Goal: Task Accomplishment & Management: Complete application form

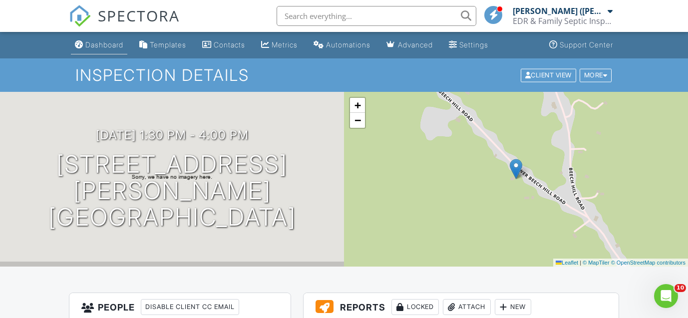
click at [105, 47] on div "Dashboard" at bounding box center [104, 44] width 38 height 8
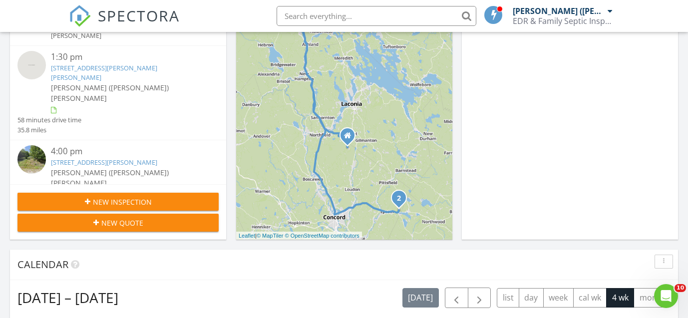
scroll to position [191, 0]
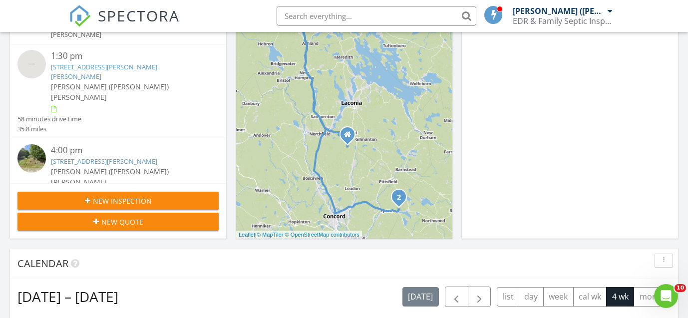
click at [108, 196] on span "New Inspection" at bounding box center [122, 201] width 59 height 10
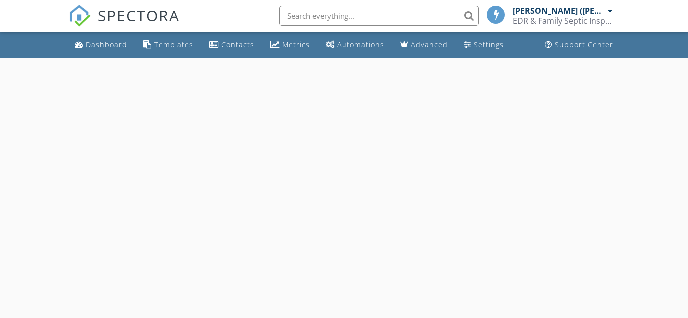
select select "7"
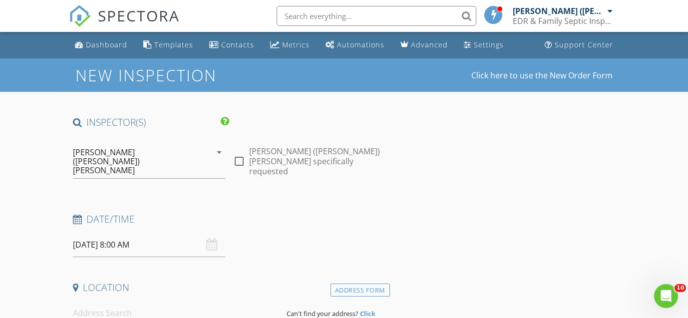
click at [114, 233] on input "08/29/2025 8:00 AM" at bounding box center [149, 245] width 153 height 24
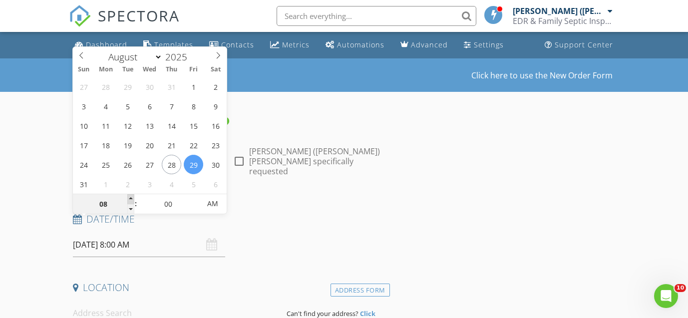
type input "09"
type input "08/29/2025 9:00 AM"
click at [131, 199] on span at bounding box center [130, 199] width 7 height 10
type input "10"
type input "08/29/2025 10:00 AM"
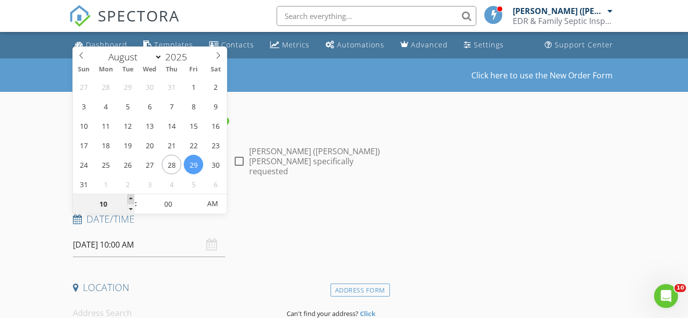
click at [131, 199] on span at bounding box center [130, 199] width 7 height 10
type input "11"
type input "08/29/2025 11:00 AM"
click at [131, 199] on span at bounding box center [130, 199] width 7 height 10
type input "12"
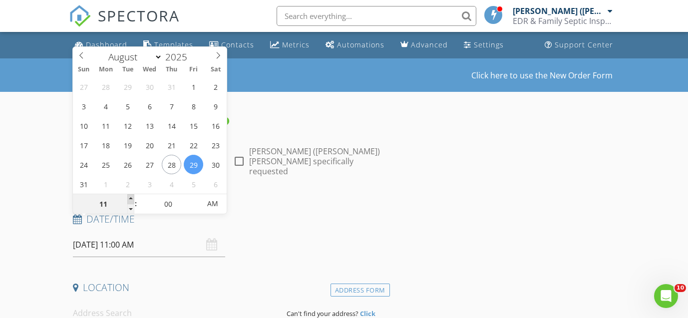
type input "08/29/2025 12:00 PM"
click at [131, 199] on span at bounding box center [130, 199] width 7 height 10
type input "01"
type input "08/29/2025 1:00 PM"
click at [131, 199] on span at bounding box center [130, 199] width 7 height 10
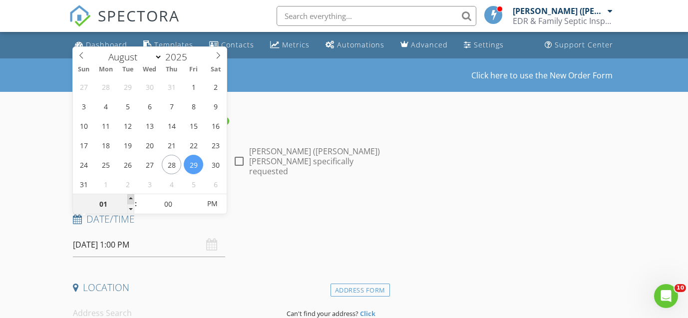
type input "02"
type input "08/29/2025 2:00 PM"
click at [131, 199] on span at bounding box center [130, 199] width 7 height 10
type input "03"
type input "08/29/2025 3:00 PM"
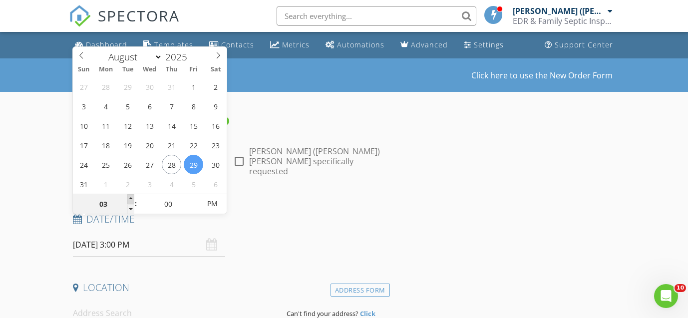
click at [131, 199] on span at bounding box center [130, 199] width 7 height 10
type input "04"
type input "08/29/2025 4:00 PM"
click at [131, 199] on span at bounding box center [130, 199] width 7 height 10
type input "05"
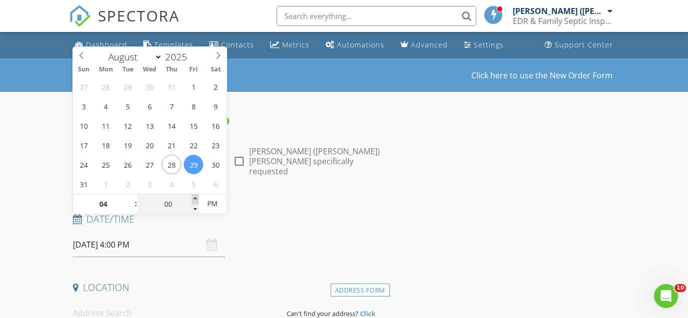
type input "08/29/2025 4:05 PM"
click at [196, 197] on span at bounding box center [195, 199] width 7 height 10
type input "10"
type input "08/29/2025 4:10 PM"
click at [196, 197] on span at bounding box center [195, 199] width 7 height 10
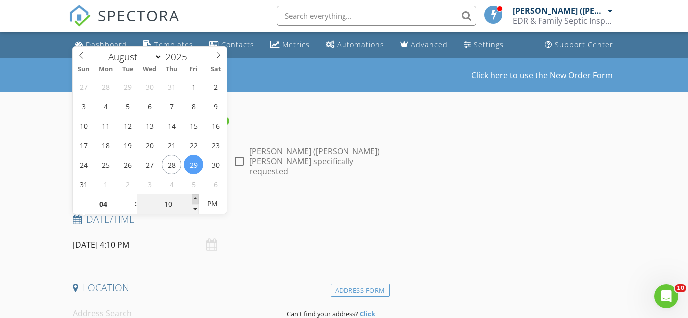
type input "15"
type input "08/29/2025 4:15 PM"
click at [196, 197] on span at bounding box center [195, 199] width 7 height 10
type input "20"
type input "08/29/2025 4:20 PM"
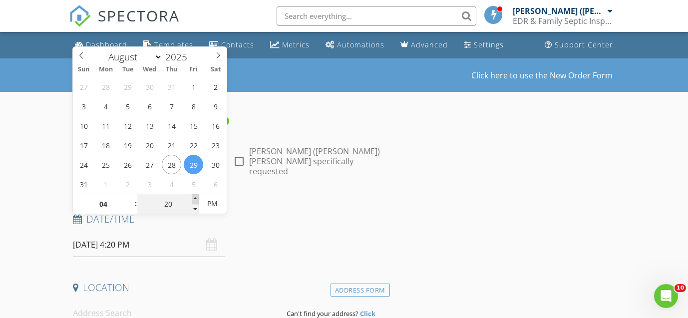
click at [196, 197] on span at bounding box center [195, 199] width 7 height 10
type input "25"
type input "08/29/2025 4:25 PM"
click at [196, 197] on span at bounding box center [195, 199] width 7 height 10
type input "30"
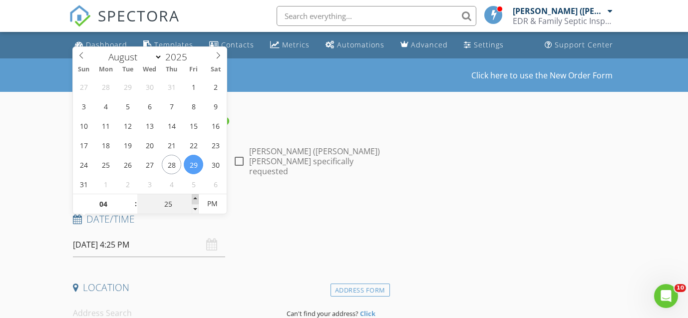
type input "08/29/2025 4:30 PM"
click at [196, 197] on span at bounding box center [195, 199] width 7 height 10
click at [114, 301] on input at bounding box center [176, 313] width 206 height 24
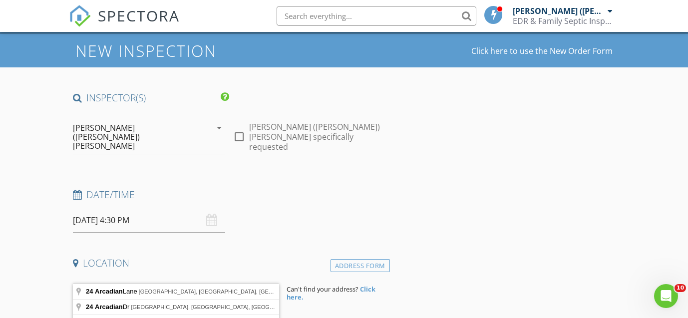
scroll to position [33, 0]
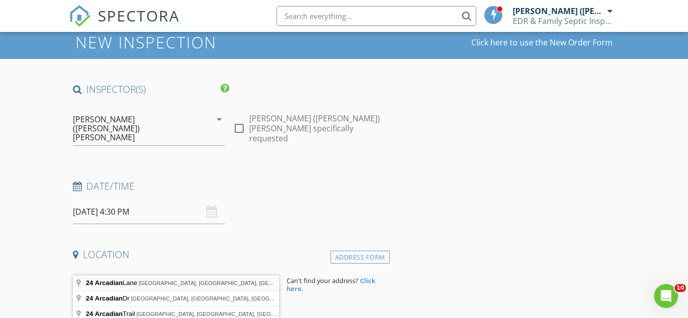
type input "24 Arcadian Lane, Litchfield, NH, USA"
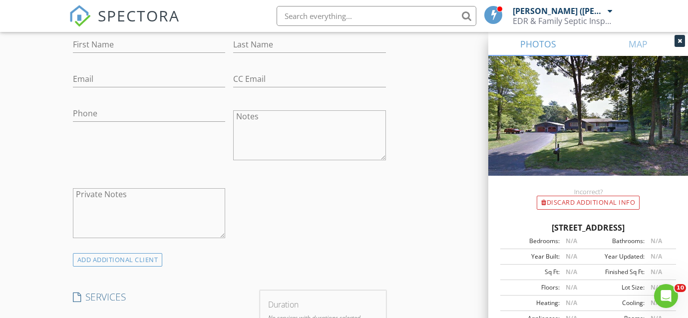
scroll to position [609, 0]
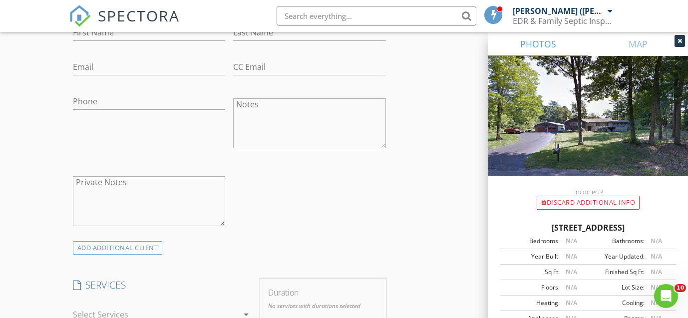
click at [195, 307] on div at bounding box center [155, 315] width 165 height 16
click at [84, 310] on div at bounding box center [86, 318] width 17 height 17
click at [387, 205] on div "check_box_outline_blank Client is a Company/Organization First Name Last Name E…" at bounding box center [229, 112] width 321 height 259
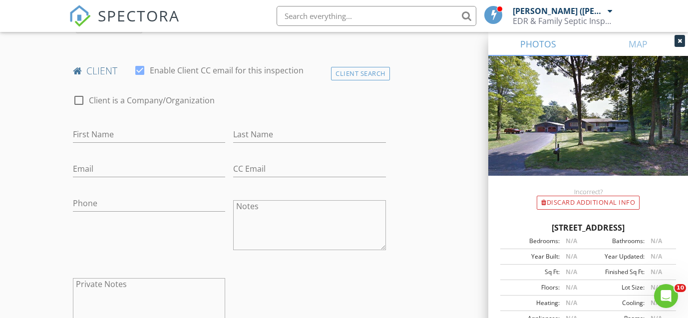
scroll to position [506, 0]
click at [91, 128] on input "First Name" at bounding box center [149, 136] width 153 height 16
type input "George"
click at [236, 128] on input "Last Name" at bounding box center [309, 136] width 153 height 16
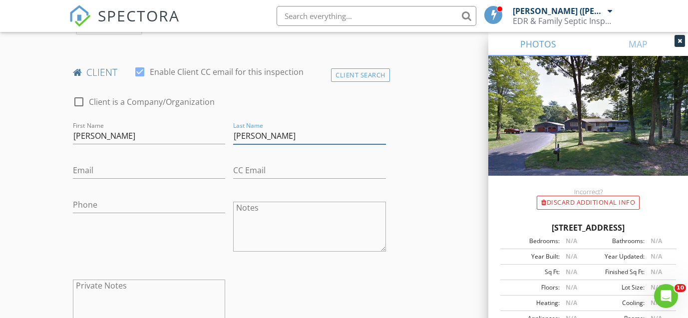
type input "Goodwin"
click at [100, 162] on input "Email" at bounding box center [149, 170] width 153 height 16
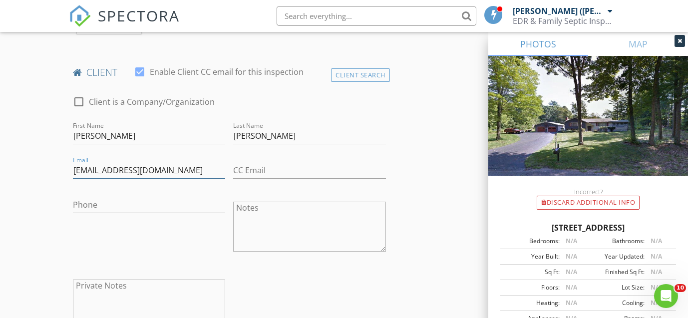
type input "ggfamily5@aol.com"
click at [113, 191] on div "Phone" at bounding box center [149, 207] width 153 height 32
click at [104, 197] on input "Phone" at bounding box center [149, 205] width 153 height 16
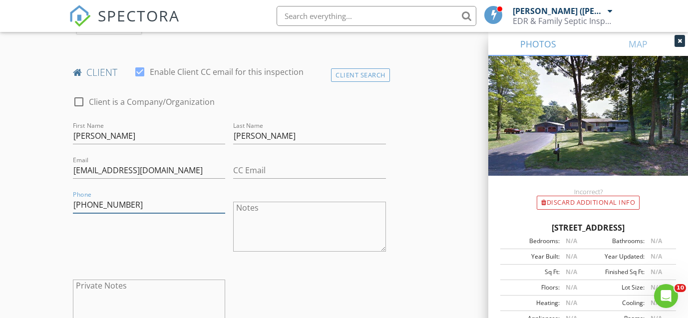
type input "603-732-7072"
click at [261, 275] on div "check_box_outline_blank Client is a Company/Organization First Name George Last…" at bounding box center [229, 215] width 321 height 259
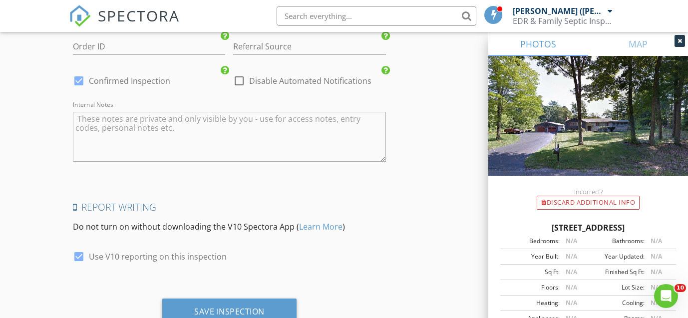
scroll to position [1303, 0]
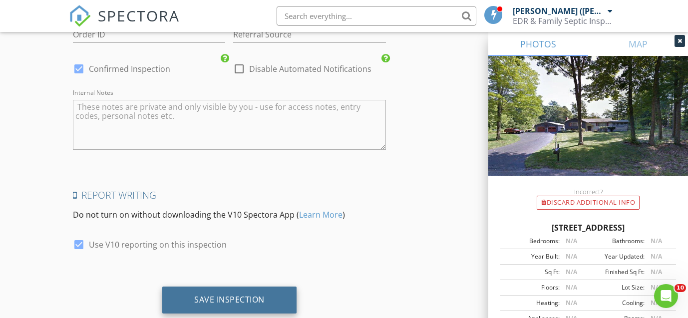
click at [192, 287] on div "Save Inspection" at bounding box center [229, 300] width 134 height 27
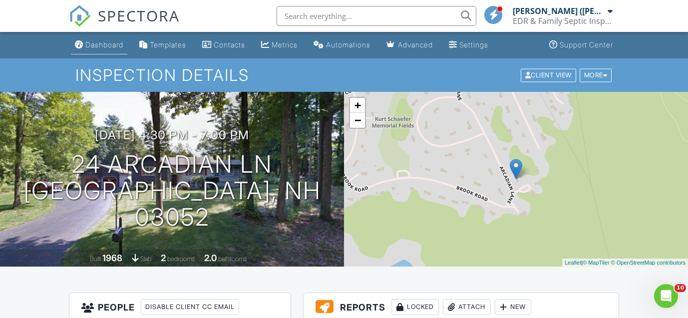
click at [98, 48] on div "Dashboard" at bounding box center [104, 44] width 38 height 8
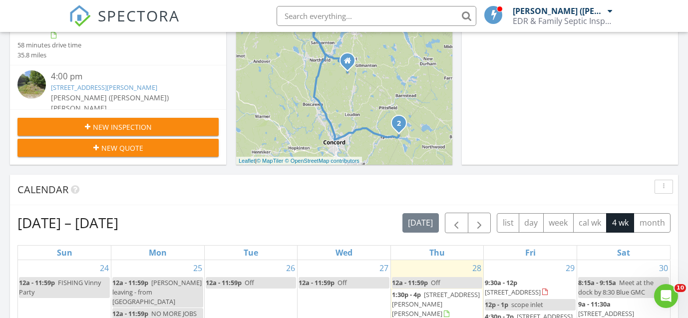
scroll to position [272, 0]
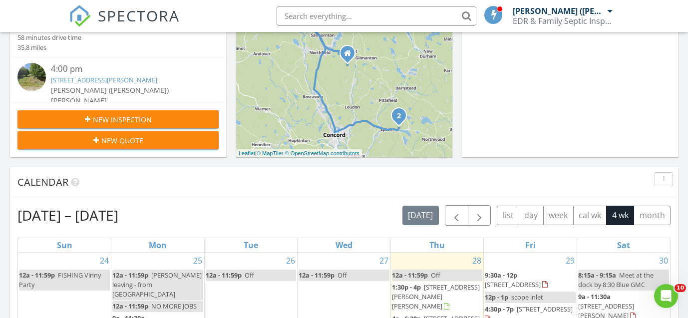
click at [112, 114] on span "New Inspection" at bounding box center [122, 119] width 59 height 10
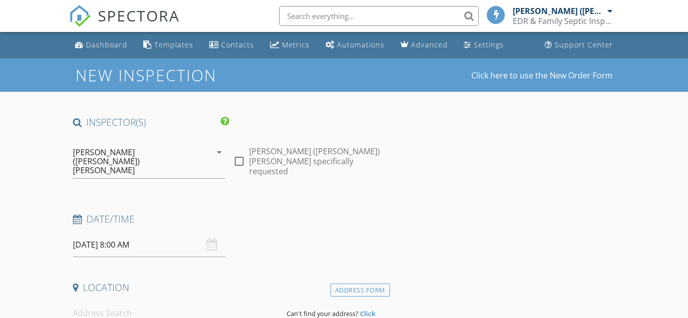
click at [95, 233] on input "08/29/2025 8:00 AM" at bounding box center [149, 245] width 153 height 24
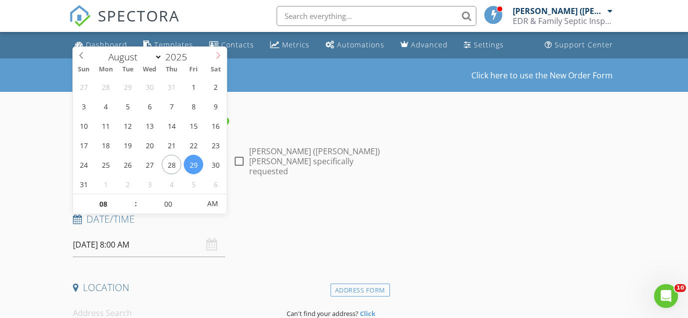
select select "8"
click at [219, 51] on span at bounding box center [218, 54] width 17 height 14
type input "09/10/2025 8:00 AM"
type input "09"
type input "[DATE] 9:00 AM"
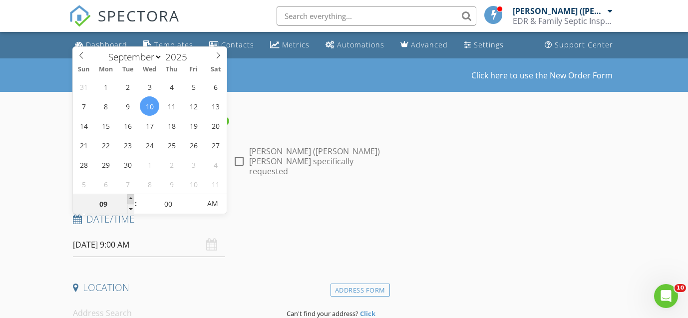
click at [131, 194] on span at bounding box center [130, 199] width 7 height 10
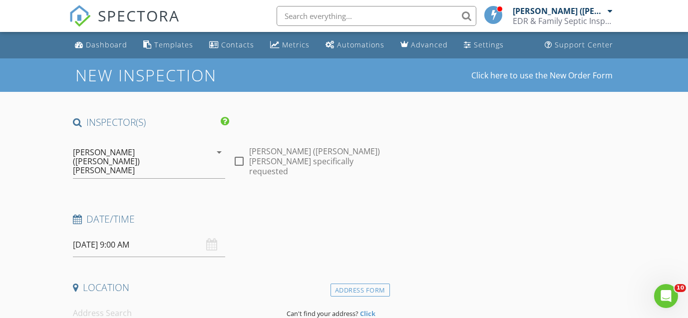
click at [99, 301] on input at bounding box center [176, 313] width 206 height 24
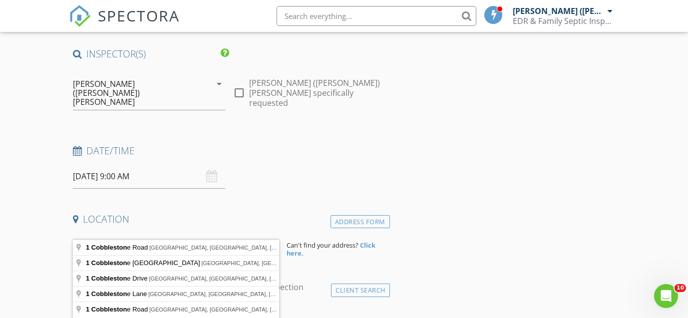
scroll to position [71, 0]
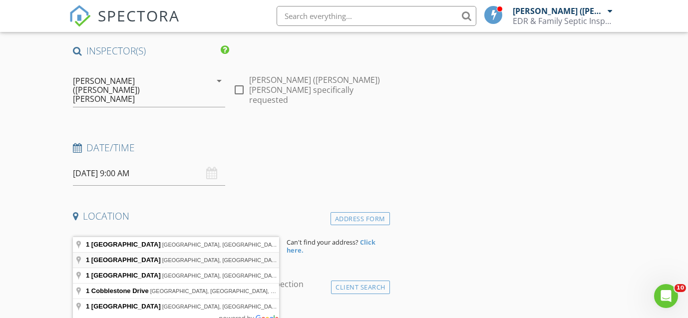
type input "1 Cobblestone Road, Windham, NH, USA"
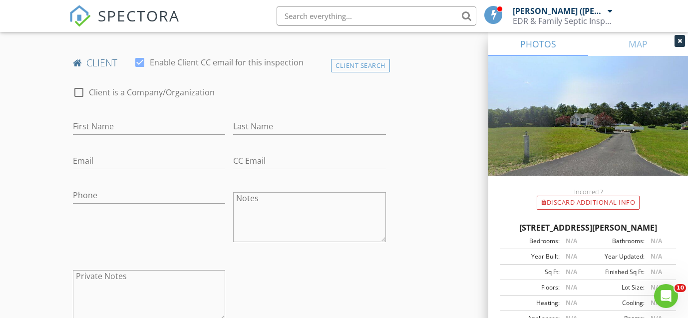
scroll to position [395, 0]
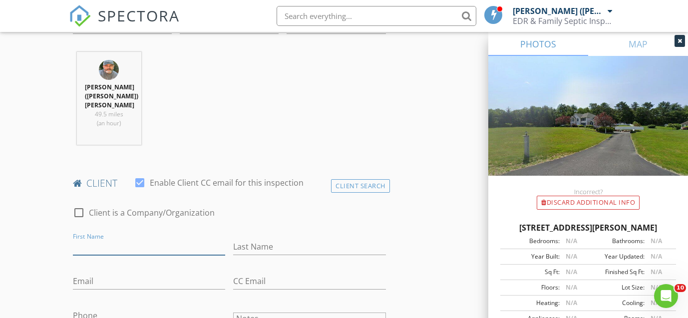
click at [87, 239] on input "First Name" at bounding box center [149, 247] width 153 height 16
type input "[PERSON_NAME]"
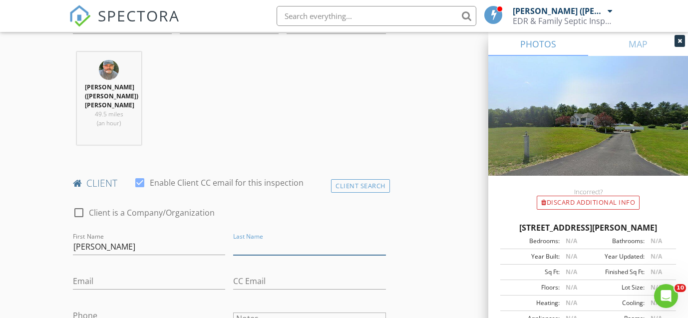
click at [265, 239] on input "Last Name" at bounding box center [309, 247] width 153 height 16
type input "[PERSON_NAME]"
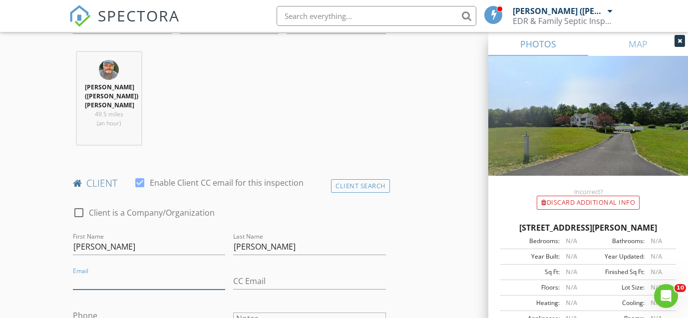
click at [116, 273] on input "Email" at bounding box center [149, 281] width 153 height 16
type input "[EMAIL_ADDRESS][DOMAIN_NAME]"
click at [108, 308] on input "Phone" at bounding box center [149, 316] width 153 height 16
type input "9"
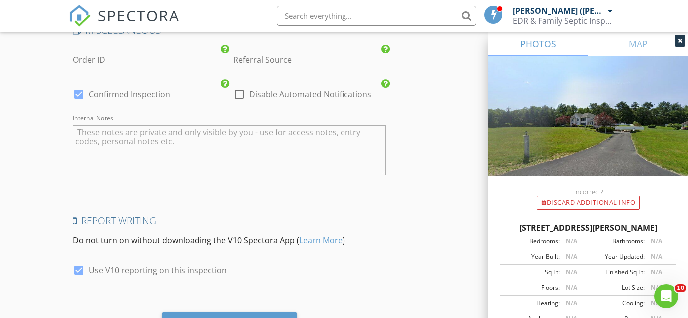
scroll to position [1309, 0]
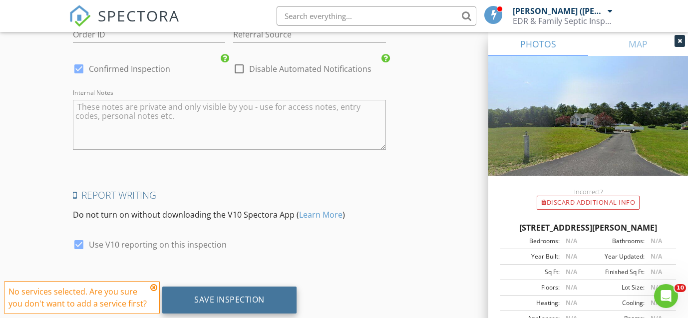
click at [275, 287] on div "Save Inspection" at bounding box center [229, 300] width 134 height 27
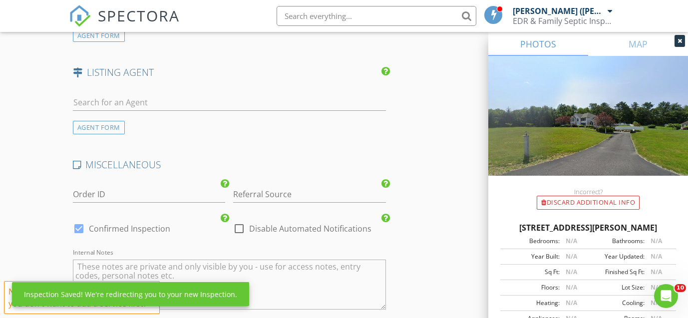
scroll to position [1144, 0]
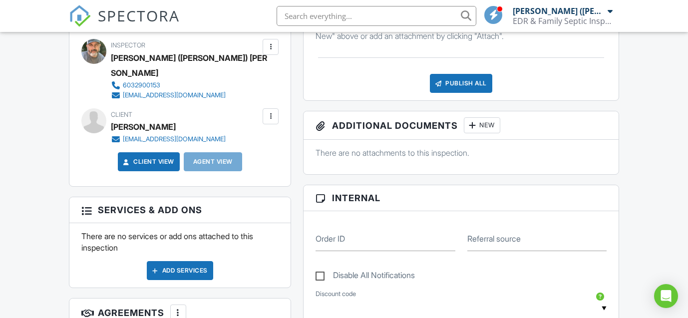
scroll to position [313, 0]
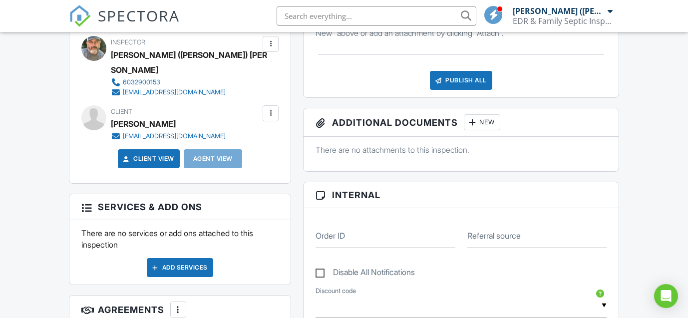
click at [182, 258] on div "Add Services" at bounding box center [180, 267] width 66 height 19
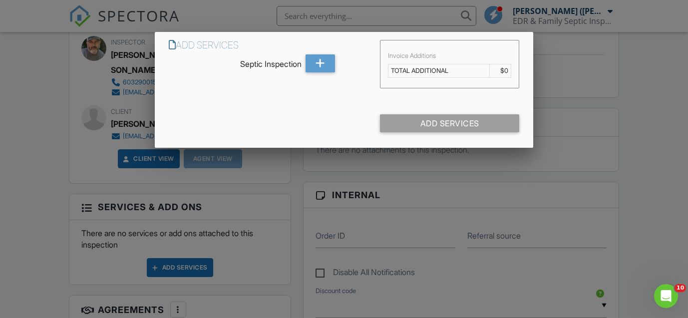
scroll to position [0, 0]
click at [320, 60] on icon at bounding box center [320, 63] width 9 height 18
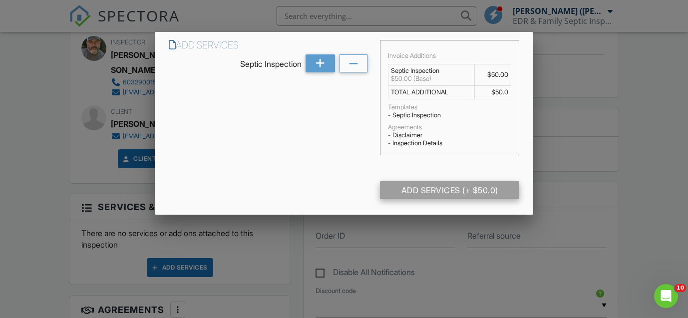
click at [441, 124] on div "Add Services Septic Inspection Invoice Additions Septic Inspection $50.00 (Base…" at bounding box center [344, 123] width 379 height 183
click at [433, 191] on div "Add Services (+ $50.0)" at bounding box center [449, 190] width 139 height 18
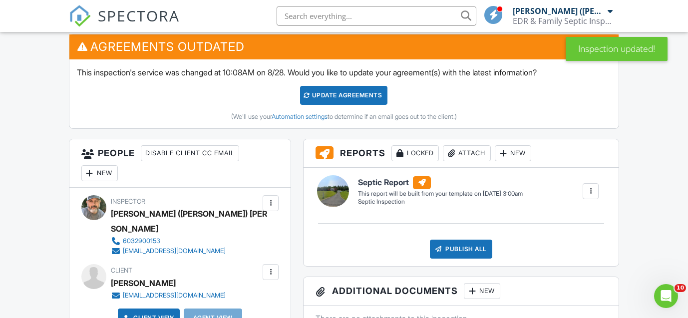
scroll to position [210, 0]
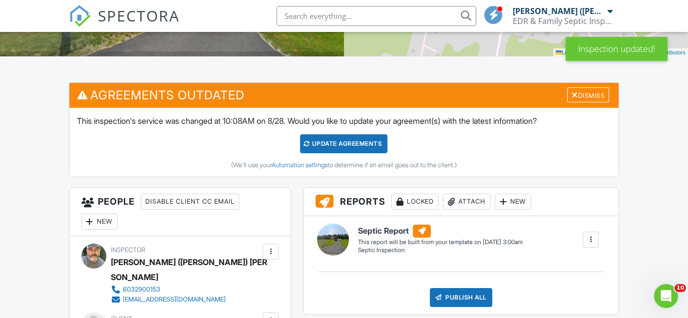
click at [379, 147] on div "Update Agreements" at bounding box center [343, 143] width 87 height 19
